Goal: Task Accomplishment & Management: Manage account settings

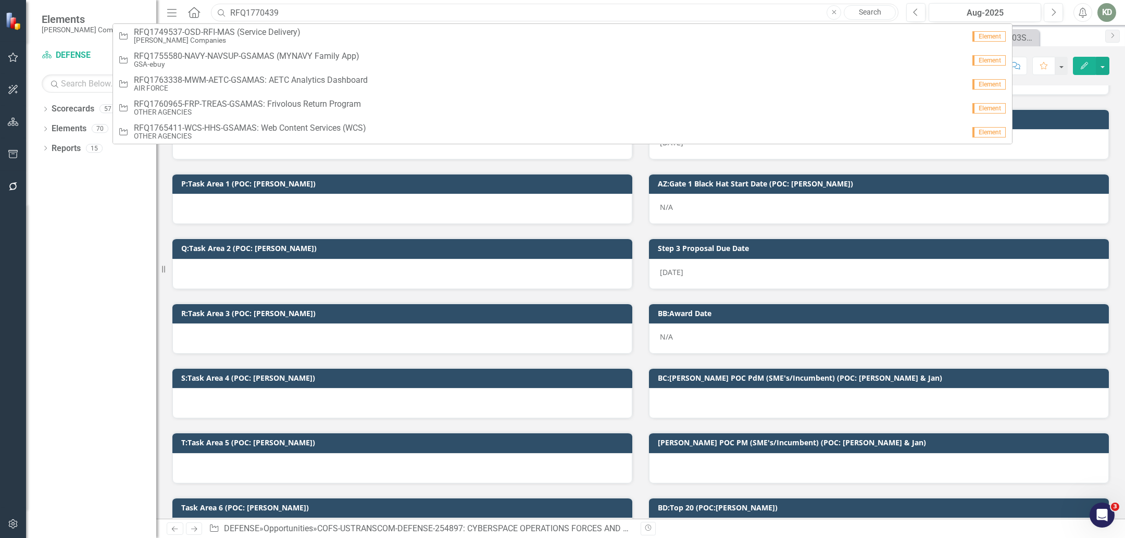
click at [266, 11] on input "RFQ1770439" at bounding box center [554, 13] width 687 height 18
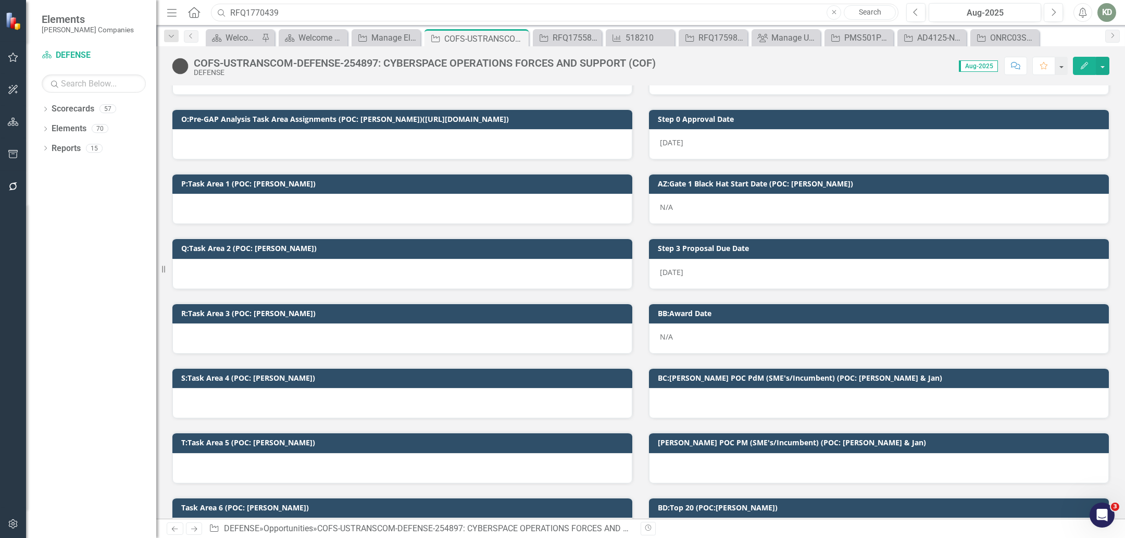
click at [265, 11] on input "RFQ1770439" at bounding box center [554, 13] width 687 height 18
paste input "589"
drag, startPoint x: 200, startPoint y: 8, endPoint x: 183, endPoint y: 8, distance: 17.2
click at [185, 8] on div "Menu Home Search RFQ1775899 Close Search" at bounding box center [530, 13] width 732 height 20
paste input "442"
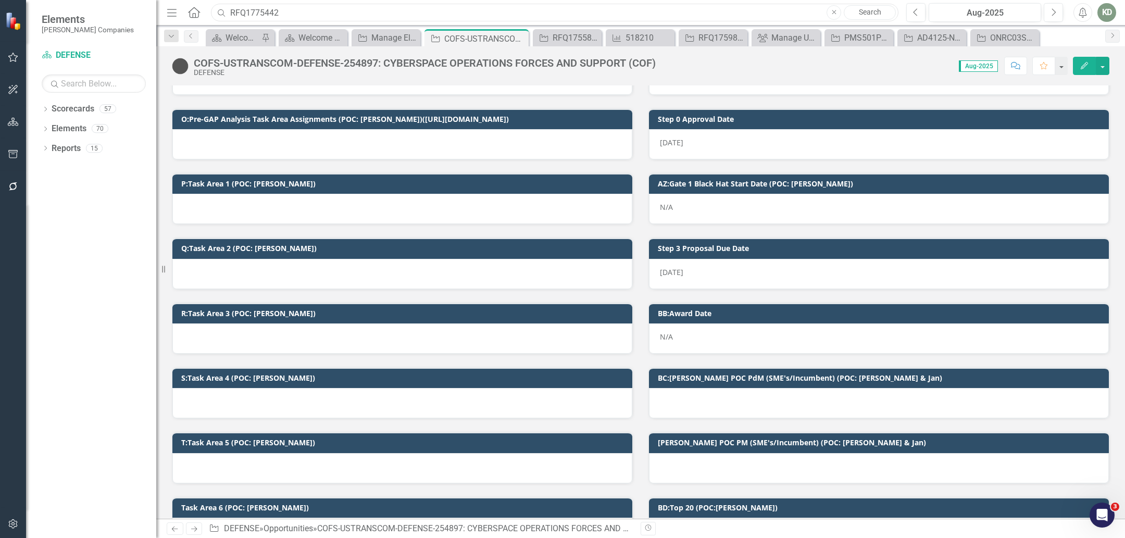
drag, startPoint x: 294, startPoint y: 12, endPoint x: 191, endPoint y: 2, distance: 104.1
click at [192, 3] on div "Menu Home Search RFQ1775442 Close Search" at bounding box center [530, 13] width 732 height 20
paste input "4265"
drag, startPoint x: 281, startPoint y: 9, endPoint x: 223, endPoint y: 8, distance: 58.3
click at [223, 8] on div "Search RFQ1774265 Close Search" at bounding box center [551, 13] width 687 height 18
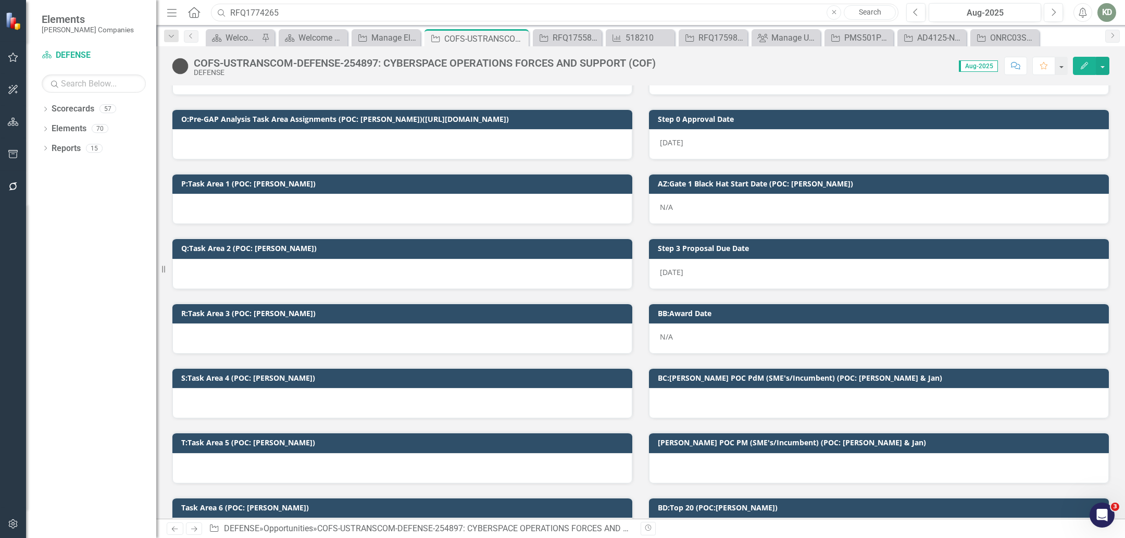
paste input "5363"
drag, startPoint x: 278, startPoint y: 9, endPoint x: 215, endPoint y: 10, distance: 63.5
click at [215, 10] on input "RFQ1775363" at bounding box center [554, 13] width 687 height 18
paste input "492"
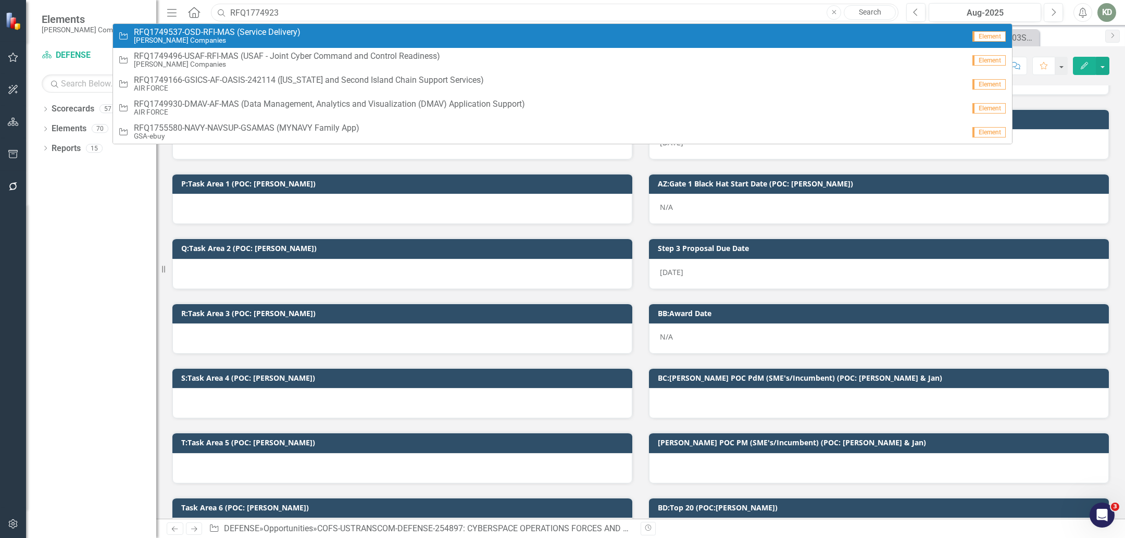
click at [240, 12] on input "RFQ1774923" at bounding box center [554, 13] width 687 height 18
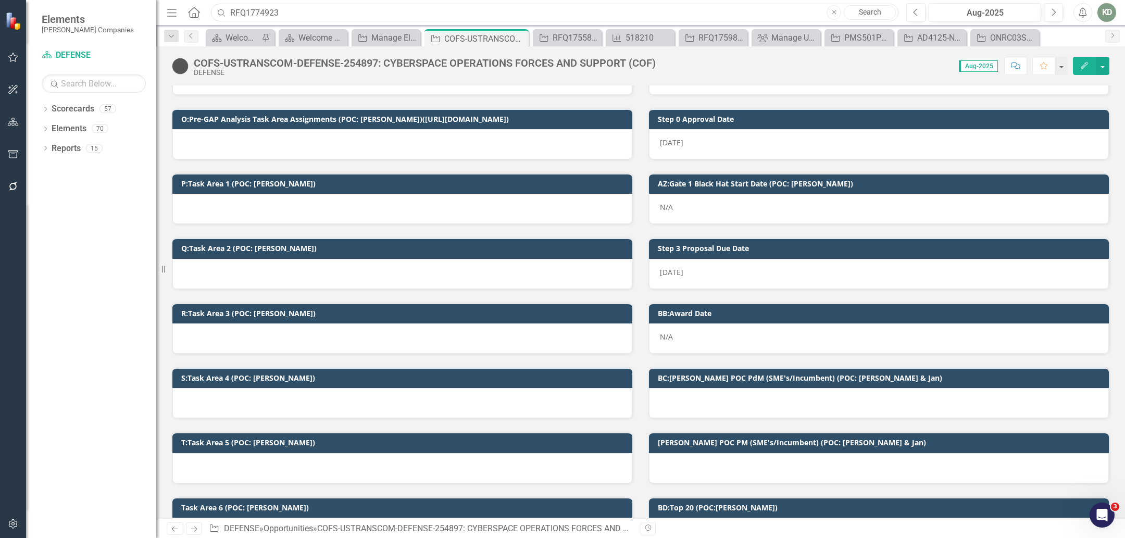
click at [240, 12] on input "RFQ1774923" at bounding box center [554, 13] width 687 height 18
paste input "3797"
drag, startPoint x: 320, startPoint y: 14, endPoint x: 181, endPoint y: 5, distance: 139.8
click at [182, 5] on div "Menu Home Search RFQ1773797 Close Search" at bounding box center [530, 13] width 732 height 20
paste input "1689S"
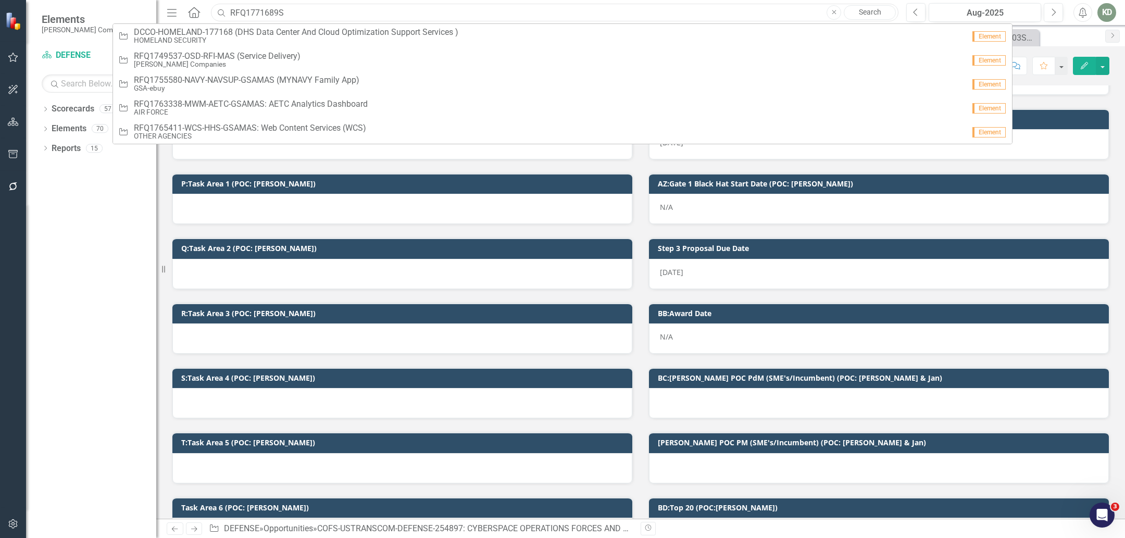
click at [246, 16] on input "RFQ1771689S" at bounding box center [554, 13] width 687 height 18
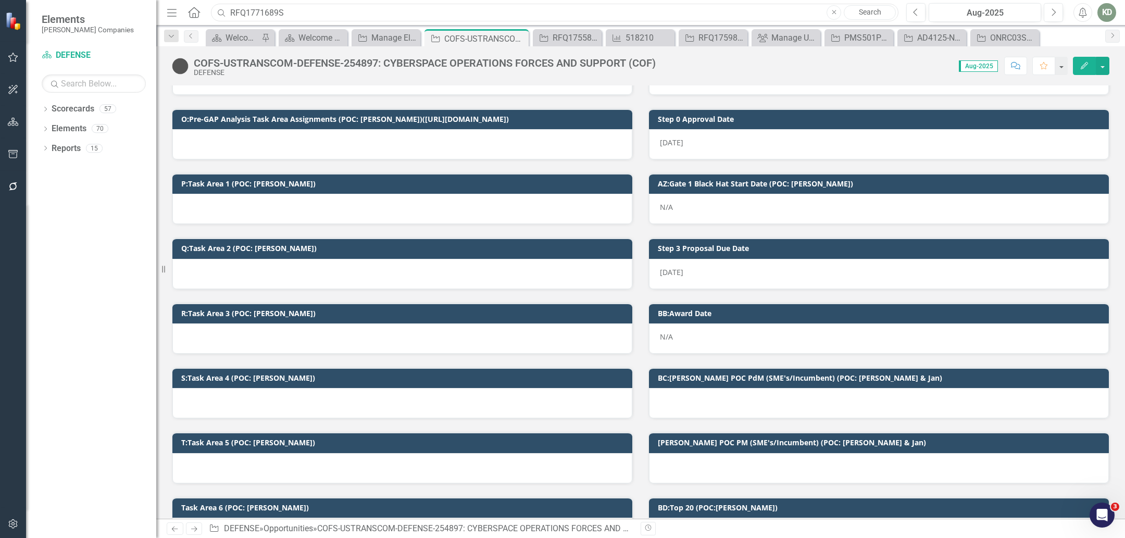
paste input "RFQ1772152S"
click at [246, 16] on input "RFQ1771689S" at bounding box center [554, 13] width 687 height 18
paste input "1772152"
drag, startPoint x: 305, startPoint y: 14, endPoint x: 193, endPoint y: 7, distance: 111.6
click at [193, 7] on div "Menu Home Search RFQ1772152S Close Search" at bounding box center [530, 13] width 732 height 20
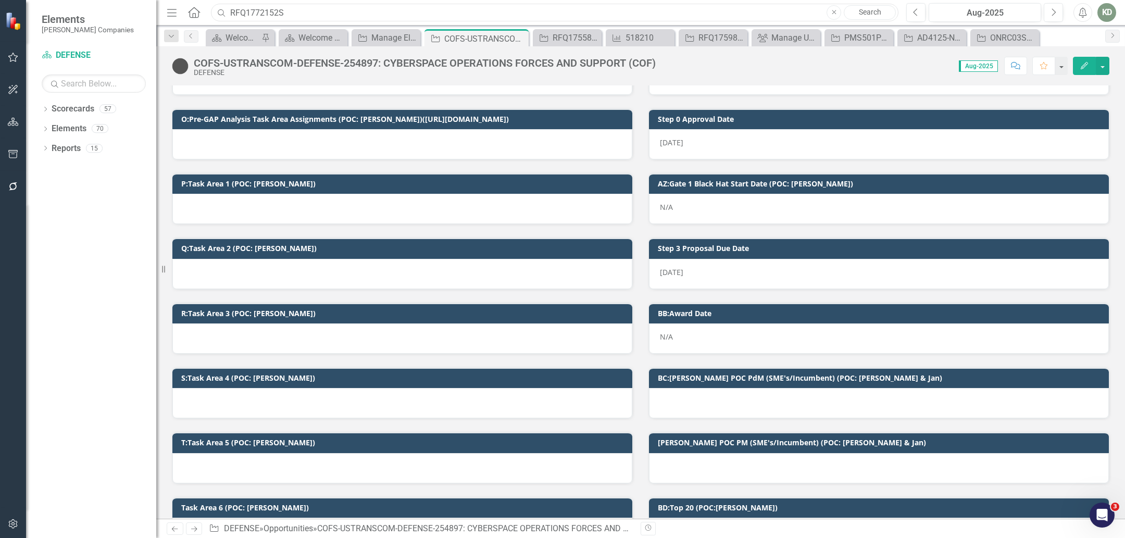
paste input "3807"
drag, startPoint x: 303, startPoint y: 11, endPoint x: 202, endPoint y: 11, distance: 101.0
click at [202, 11] on div "Menu Home Search RFQ1773807 Close Search" at bounding box center [530, 13] width 732 height 20
paste input "4923"
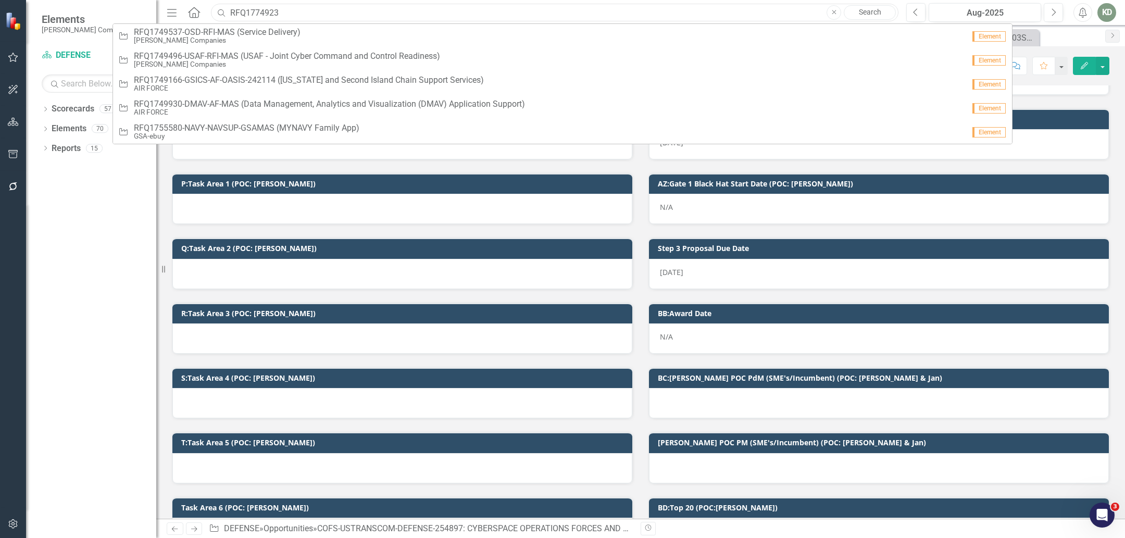
click at [276, 7] on input "RFQ1774923" at bounding box center [554, 13] width 687 height 18
drag, startPoint x: 279, startPoint y: 9, endPoint x: 224, endPoint y: 9, distance: 55.2
click at [224, 9] on div "Search RFQ1774923 Close Search" at bounding box center [551, 13] width 687 height 18
paste input "PMW 160 Engineering Support Services"
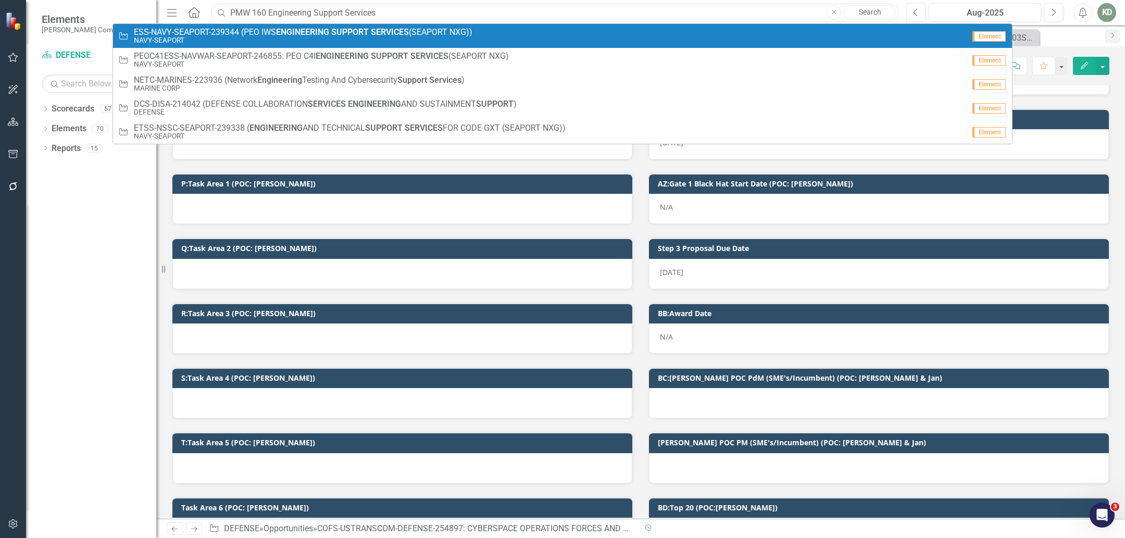
paste input "253058"
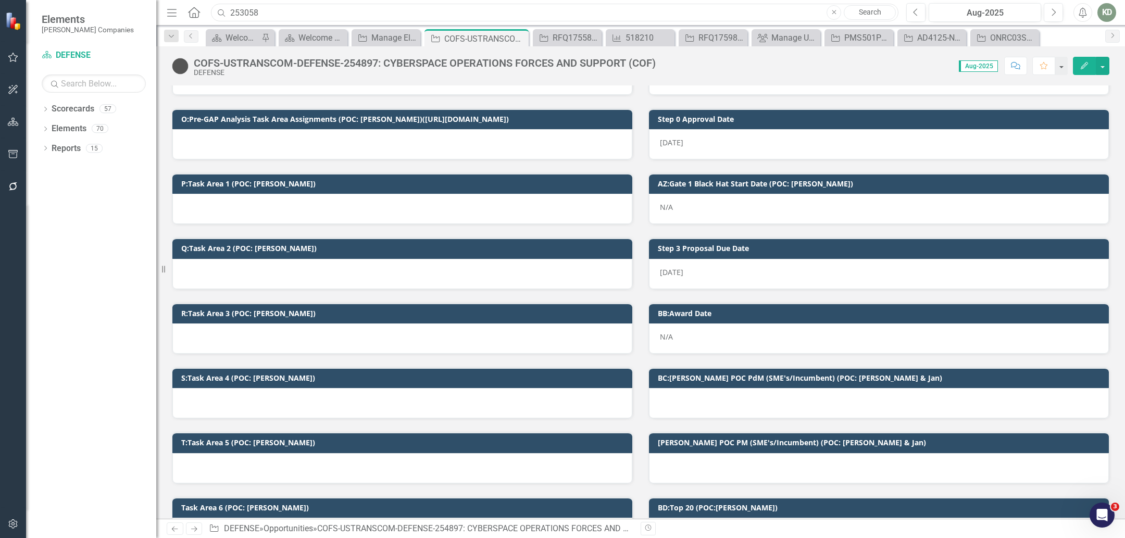
drag, startPoint x: 289, startPoint y: 9, endPoint x: 163, endPoint y: 6, distance: 125.5
click at [163, 6] on div "Elements [PERSON_NAME] Companies Scorecard DEFENSE Search Dropdown Scorecards 5…" at bounding box center [562, 269] width 1125 height 538
paste input "COMPUTERIZED MAINTENANCE MANAGEMENT SYSTEM:"
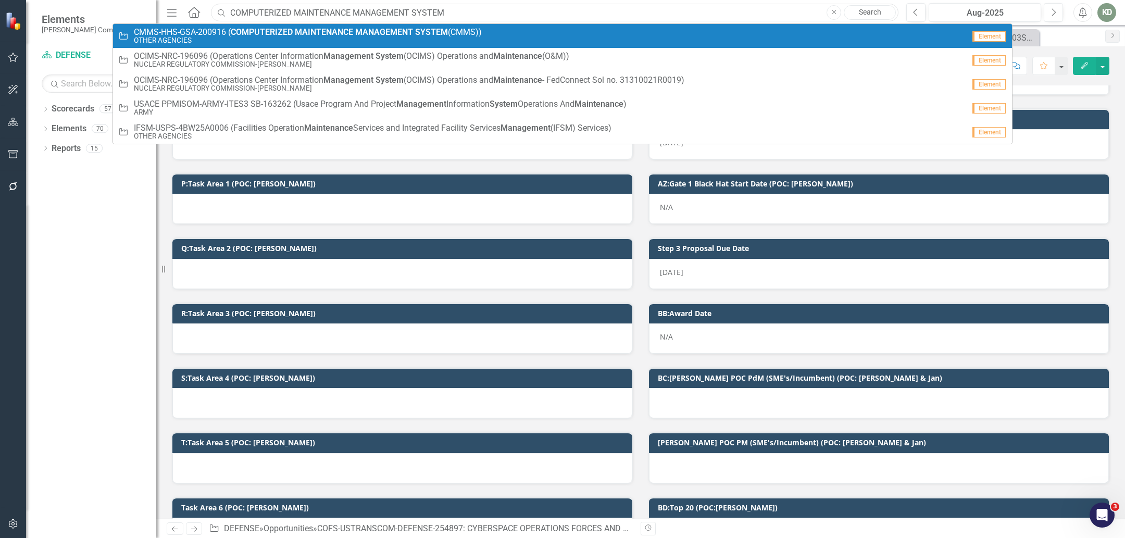
type input "COMPUTERIZED MAINTENANCE MANAGEMENT SYSTEM"
click at [409, 36] on small "OTHER AGENCIES" at bounding box center [308, 40] width 348 height 8
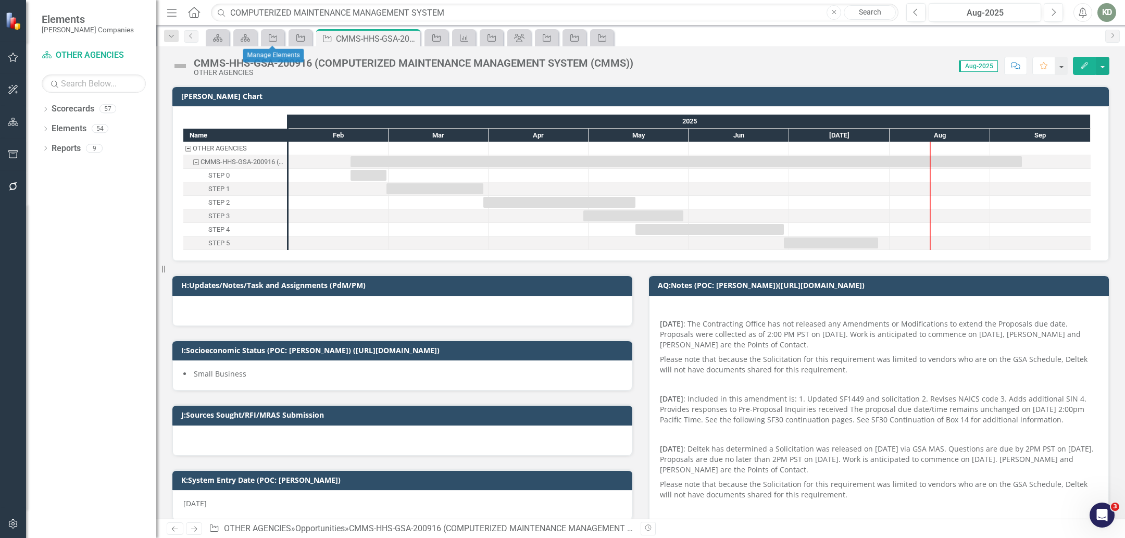
click at [673, 317] on p "[DATE] : The Contracting Office has not released any Amendments or Modification…" at bounding box center [879, 334] width 438 height 35
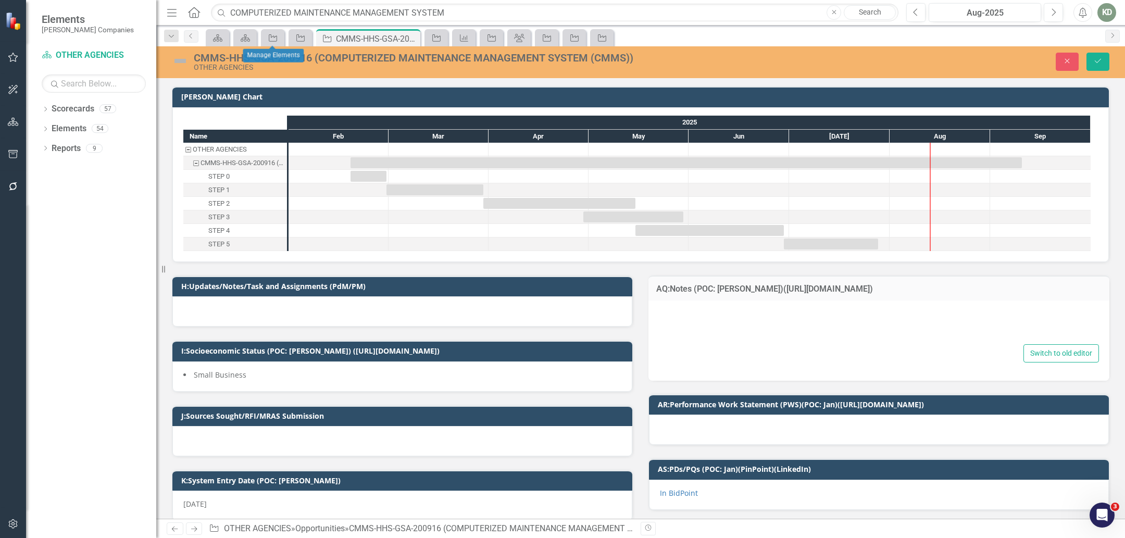
type textarea "<p>&nbsp;</p> <p><strong>[DATE]</strong> : The Contracting Office has not relea…"
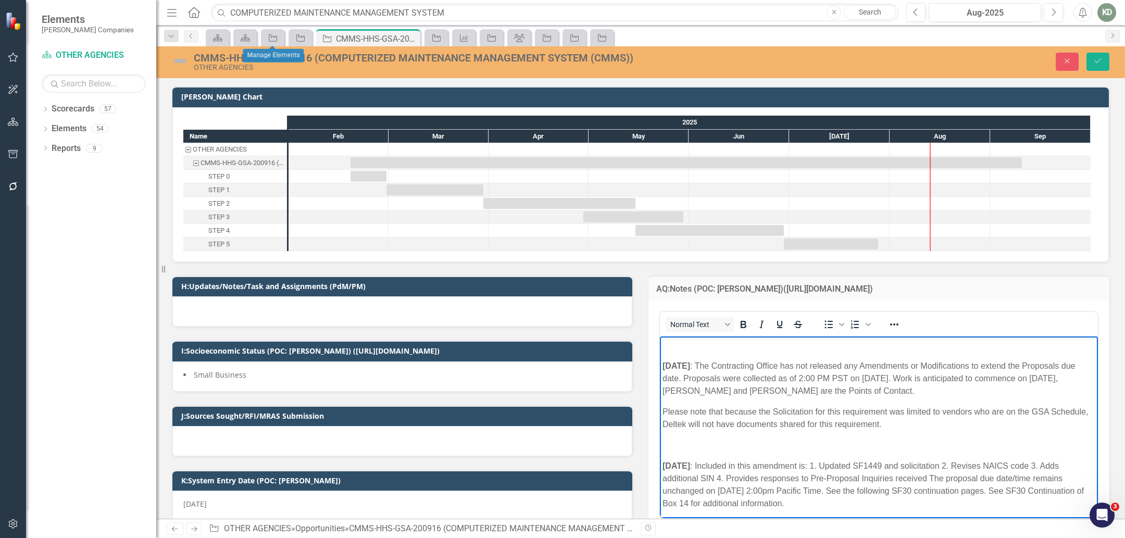
click at [685, 345] on p "Rich Text Area. Press ALT-0 for help." at bounding box center [878, 345] width 433 height 12
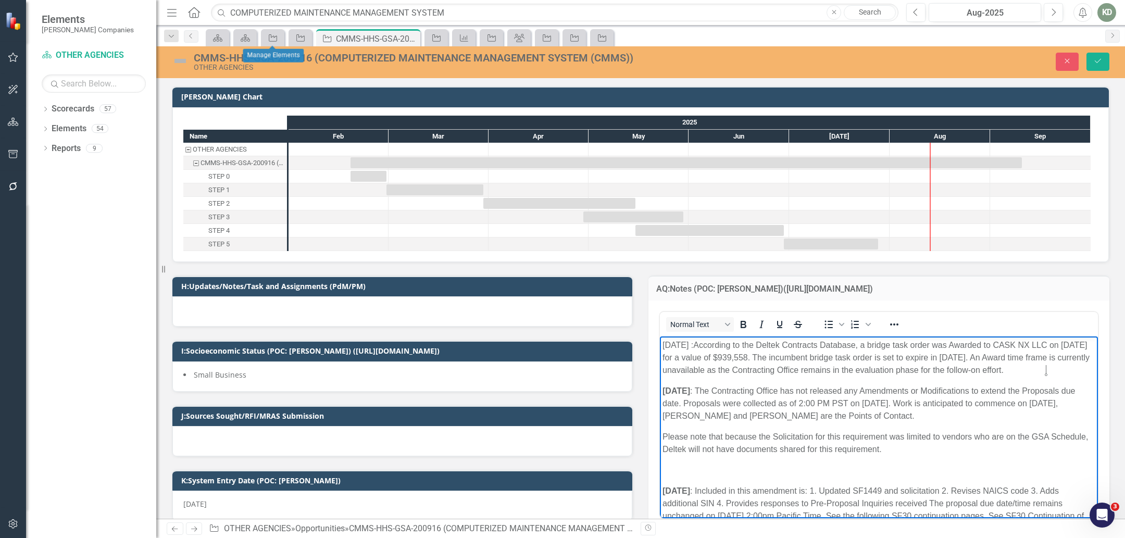
click at [707, 348] on p "[DATE] :According to the Deltek Contracts Database, a bridge task order was Awa…" at bounding box center [878, 357] width 433 height 37
click at [1105, 59] on button "Save" at bounding box center [1097, 62] width 23 height 18
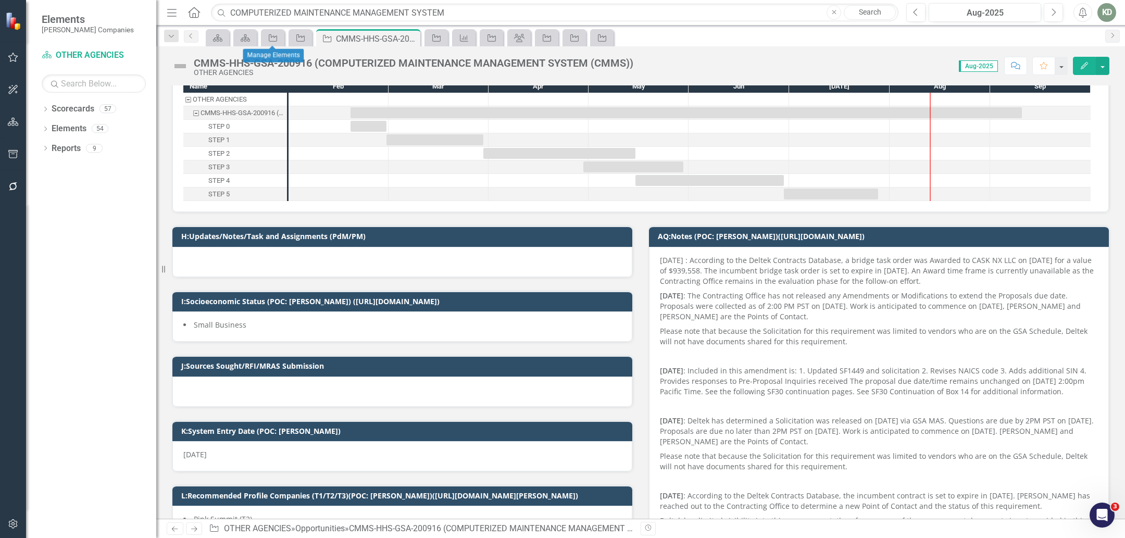
scroll to position [55, 0]
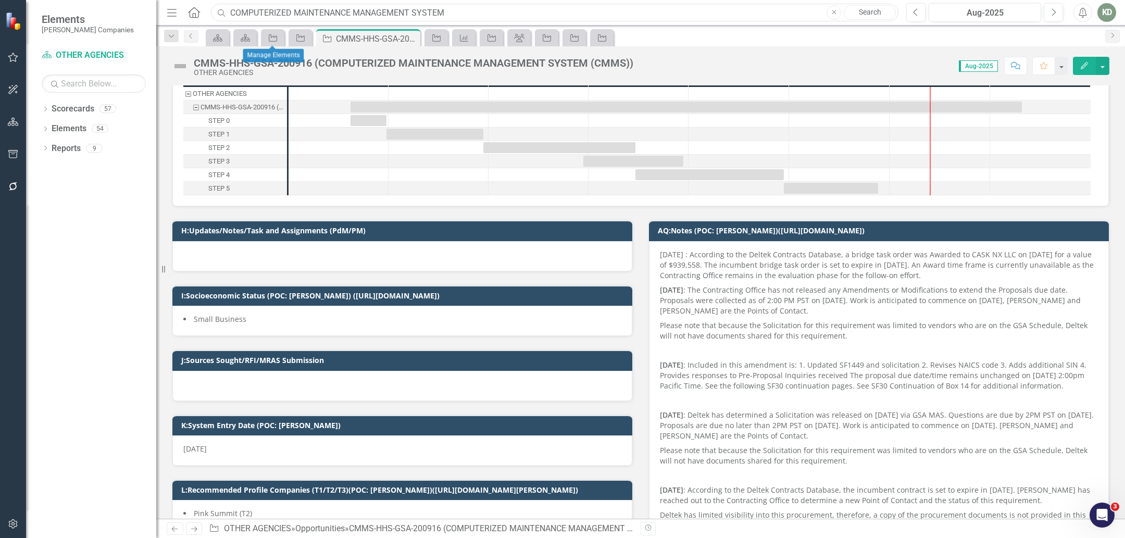
click at [286, 13] on input "COMPUTERIZED MAINTENANCE MANAGEMENT SYSTEM" at bounding box center [554, 13] width 687 height 18
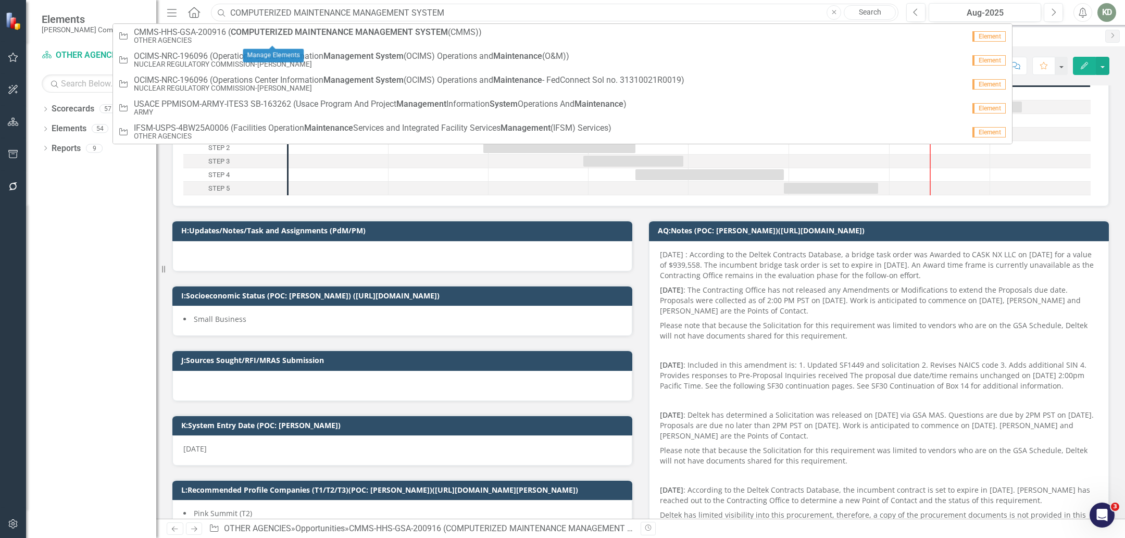
paste input "SECURITY PROGRAM SUPPORT SERVICES FOR THE NAVAL SURFACE WARFARE CENTER NSWC CRA…"
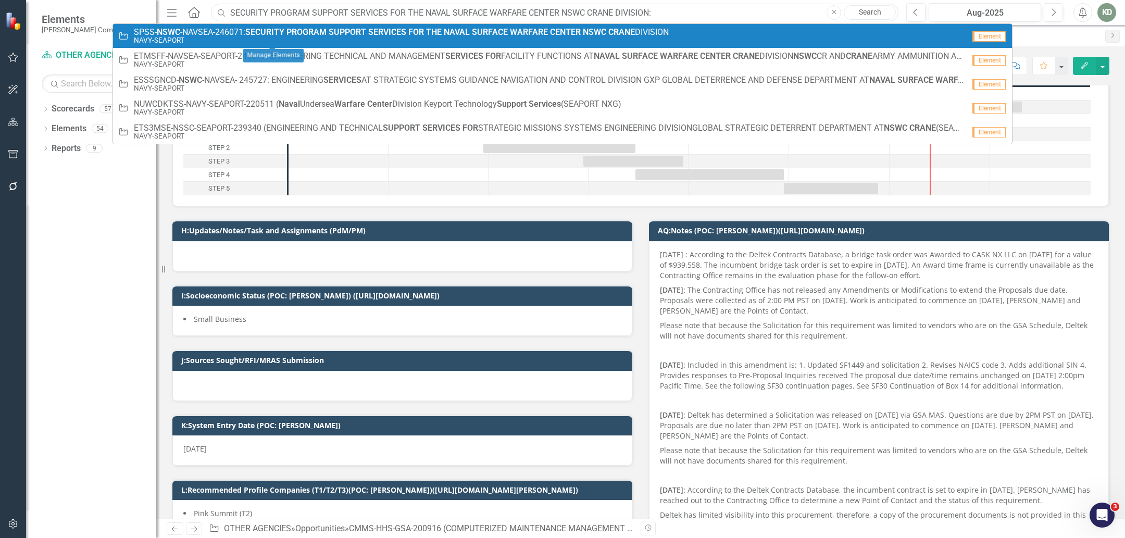
type input "SECURITY PROGRAM SUPPORT SERVICES FOR THE NAVAL SURFACE WARFARE CENTER NSWC CRA…"
click at [304, 34] on strong "PROGRAM" at bounding box center [306, 32] width 40 height 10
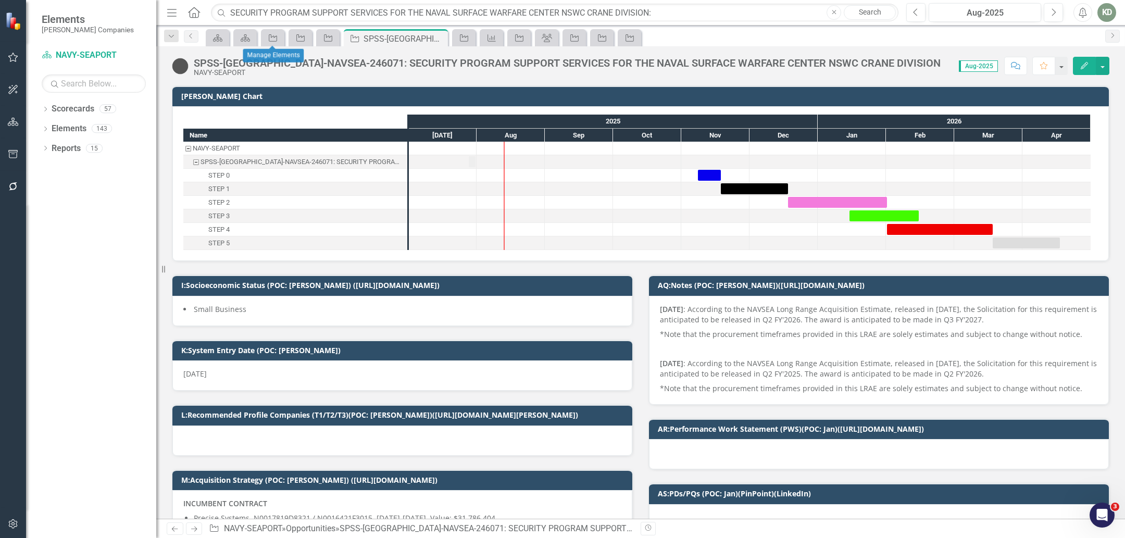
click at [708, 328] on p "*Note that the procurement timeframes provided in this LRAE are solely estimate…" at bounding box center [879, 334] width 438 height 15
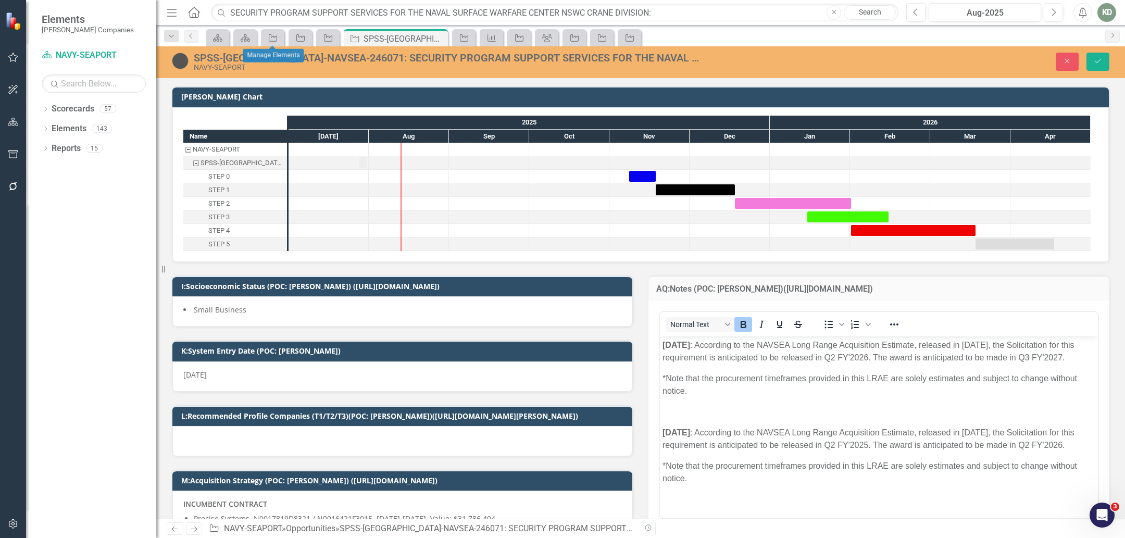
click at [662, 348] on strong "[DATE]" at bounding box center [676, 345] width 28 height 9
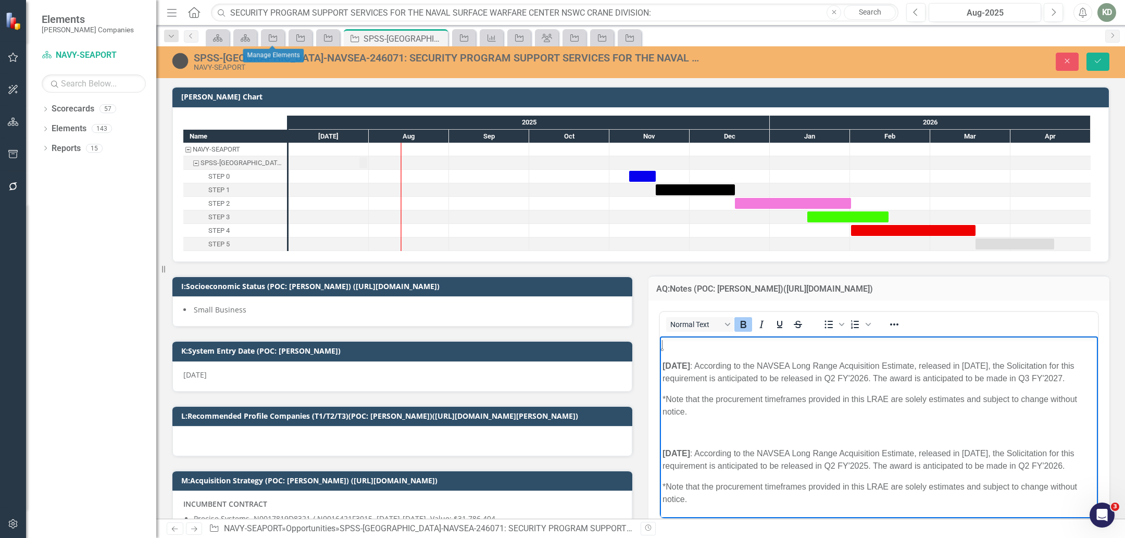
click at [670, 345] on p "Rich Text Area. Press ALT-0 for help." at bounding box center [878, 345] width 433 height 12
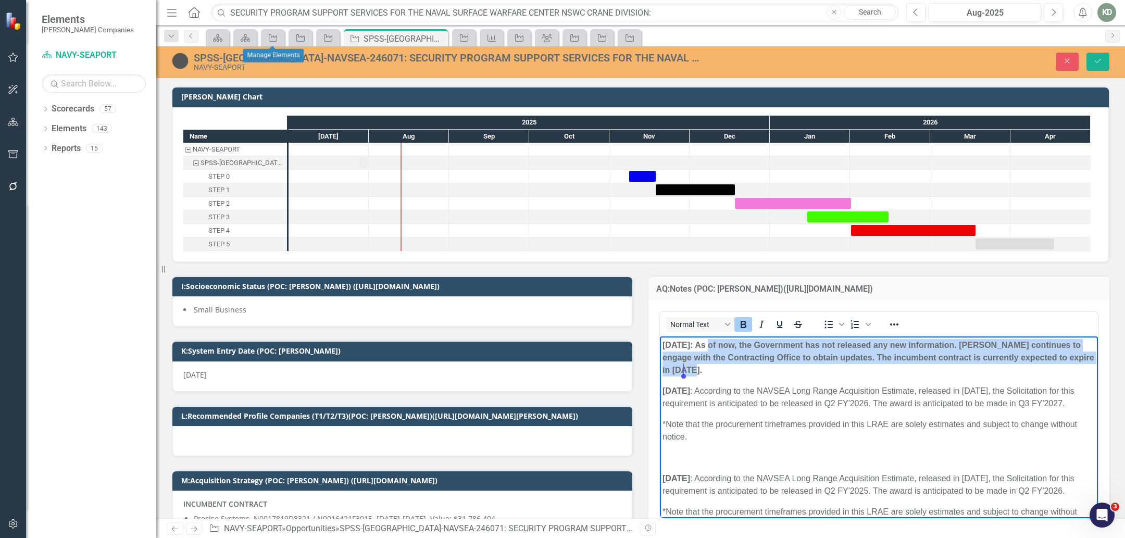
drag, startPoint x: 704, startPoint y: 345, endPoint x: 713, endPoint y: 367, distance: 23.1
click at [713, 366] on p "[DATE]: As of now, the Government has not released any new information. [PERSON…" at bounding box center [878, 357] width 433 height 37
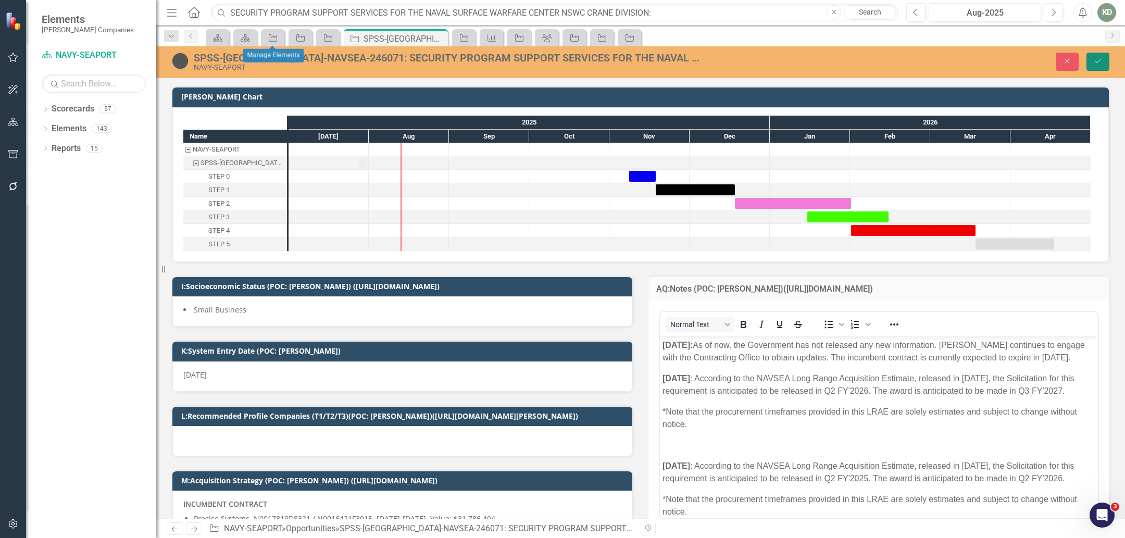
click at [1096, 66] on button "Save" at bounding box center [1097, 62] width 23 height 18
